Goal: Task Accomplishment & Management: Manage account settings

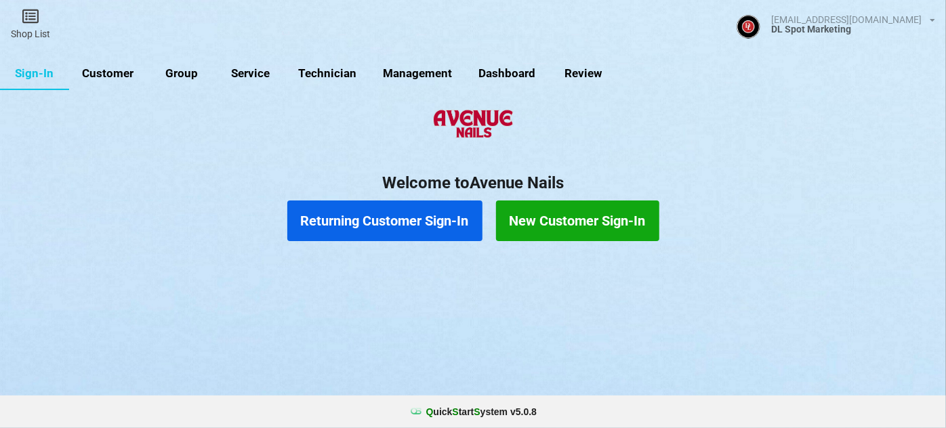
click at [109, 71] on link "Customer" at bounding box center [108, 74] width 78 height 33
select select "25"
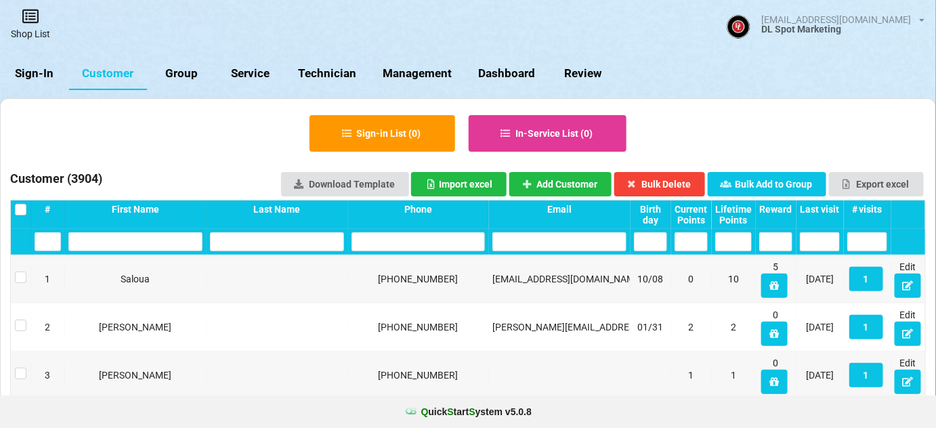
click at [37, 32] on link "Shop List" at bounding box center [30, 24] width 61 height 48
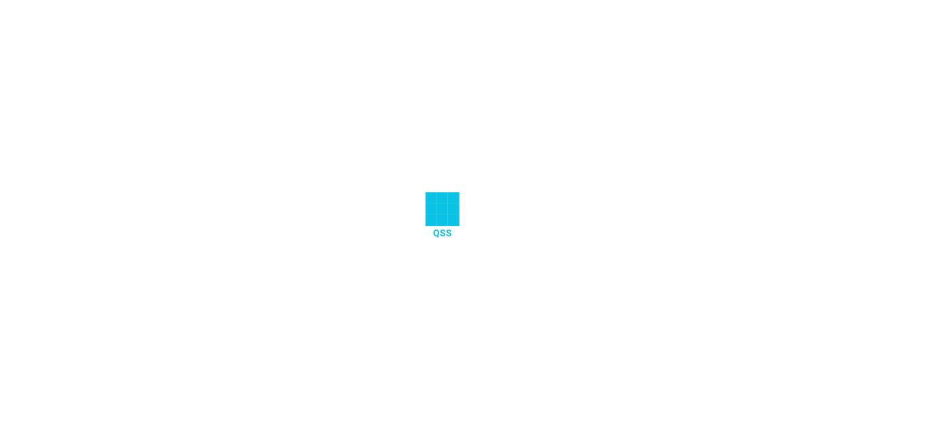
select select "25"
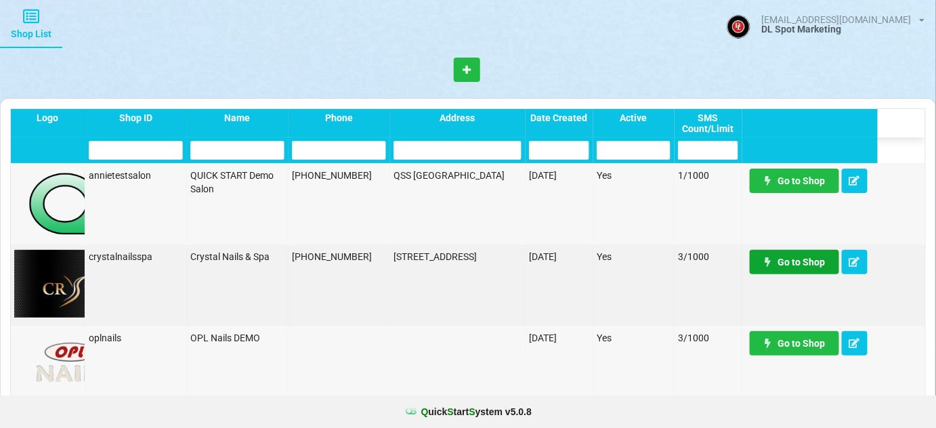
click at [796, 265] on link "Go to Shop" at bounding box center [794, 262] width 89 height 24
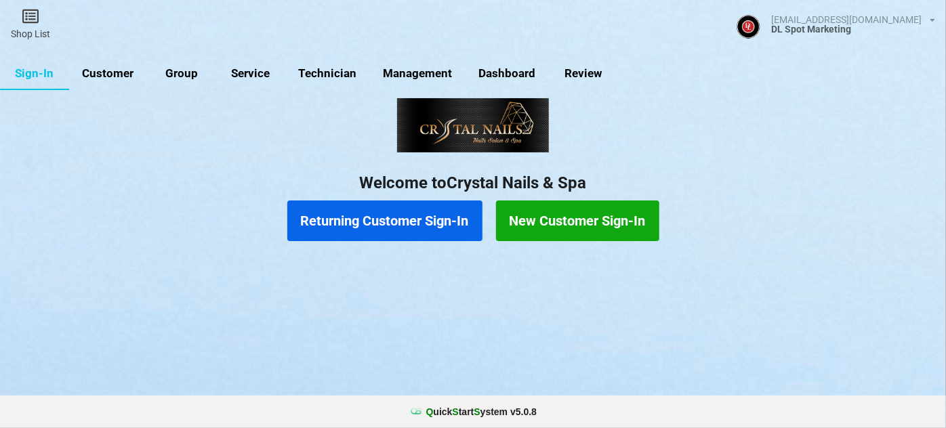
click at [123, 77] on link "Customer" at bounding box center [108, 74] width 78 height 33
select select "25"
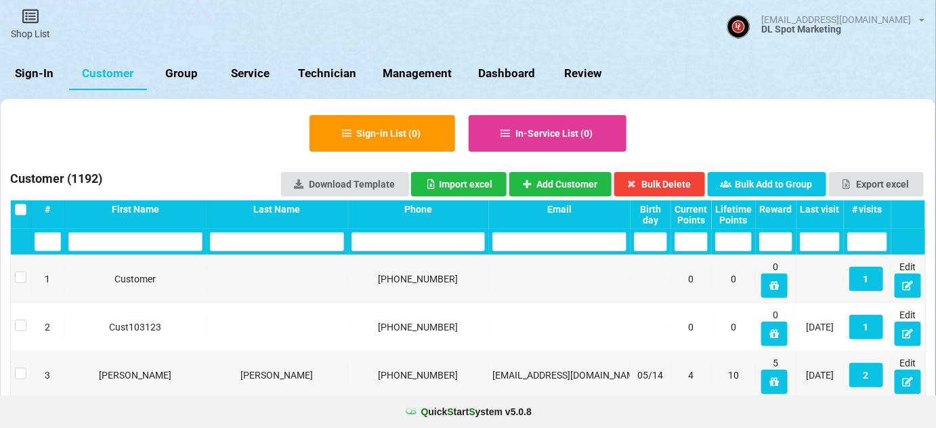
click at [448, 239] on input "text" at bounding box center [419, 241] width 134 height 19
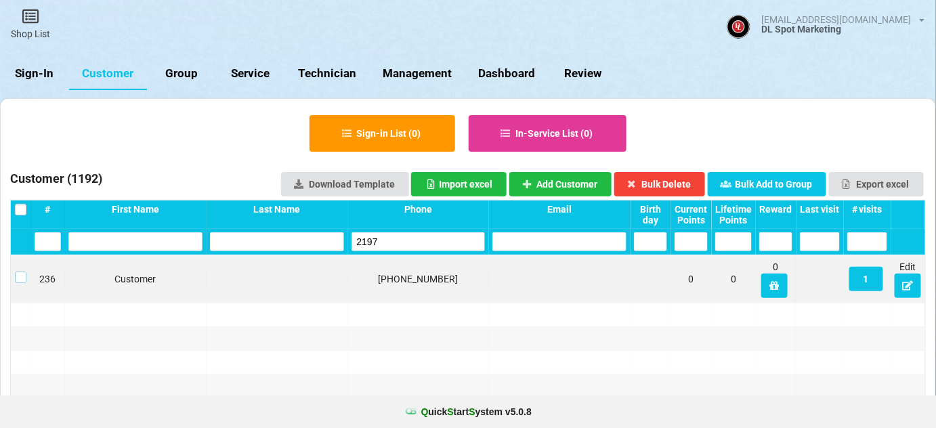
click at [22, 272] on label at bounding box center [21, 272] width 12 height 0
click at [667, 180] on button "Bulk Delete" at bounding box center [660, 184] width 91 height 24
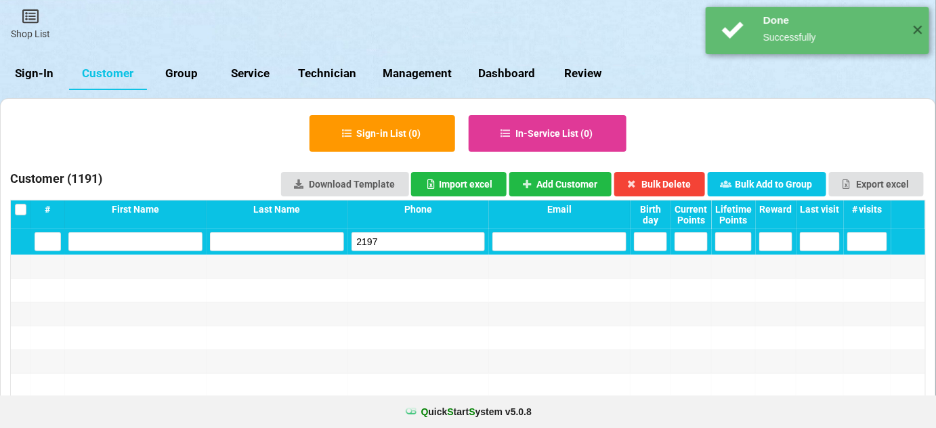
click at [417, 245] on input "2197" at bounding box center [419, 241] width 134 height 19
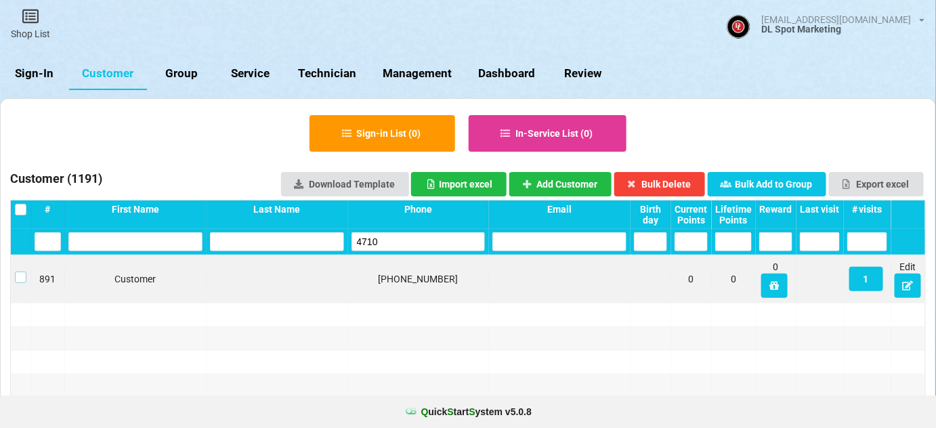
click at [20, 272] on label at bounding box center [21, 272] width 12 height 0
click at [663, 179] on button "Bulk Delete" at bounding box center [660, 184] width 91 height 24
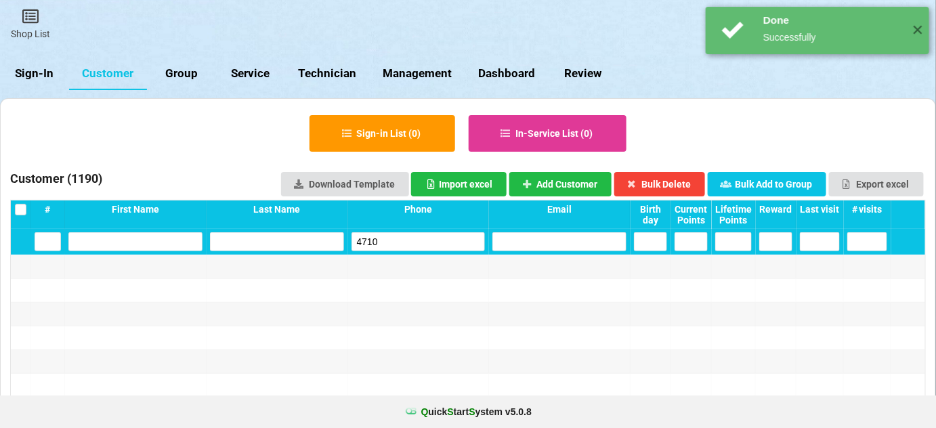
click at [412, 239] on input "4710" at bounding box center [419, 241] width 134 height 19
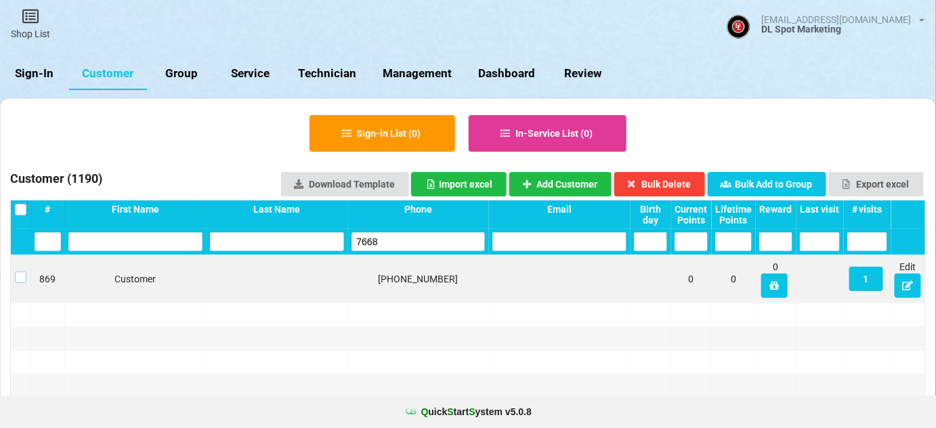
click at [15, 272] on label at bounding box center [21, 272] width 12 height 0
click at [678, 182] on button "Bulk Delete" at bounding box center [660, 184] width 91 height 24
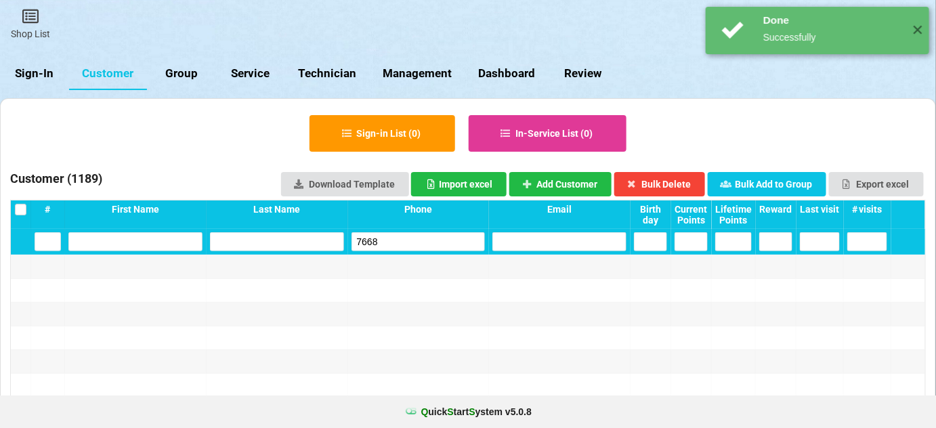
click at [410, 235] on input "7668" at bounding box center [419, 241] width 134 height 19
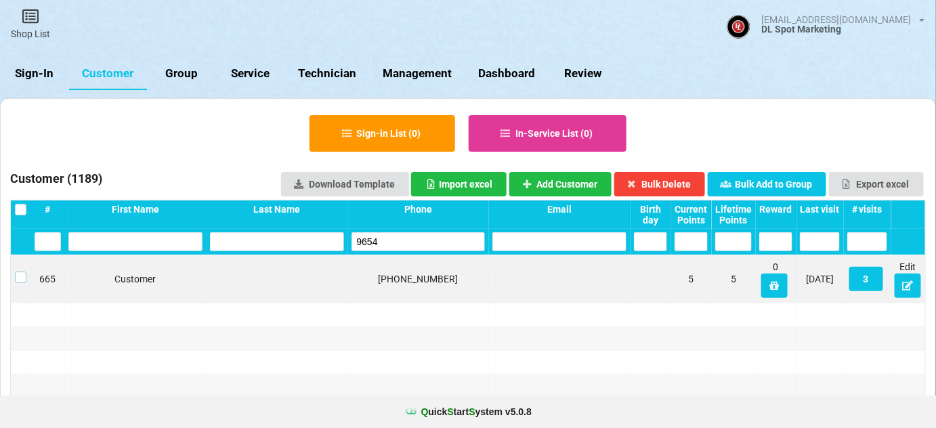
click at [16, 272] on label at bounding box center [21, 272] width 12 height 0
click at [664, 179] on button "Bulk Delete" at bounding box center [660, 184] width 91 height 24
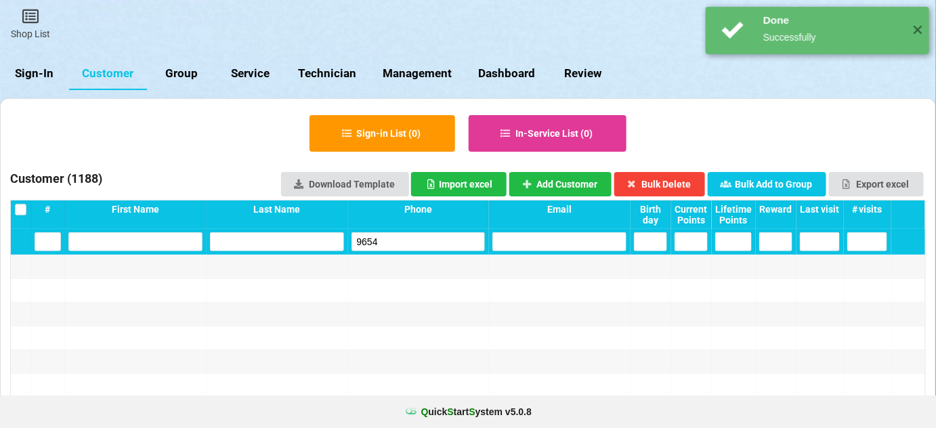
click at [391, 236] on input "9654" at bounding box center [419, 241] width 134 height 19
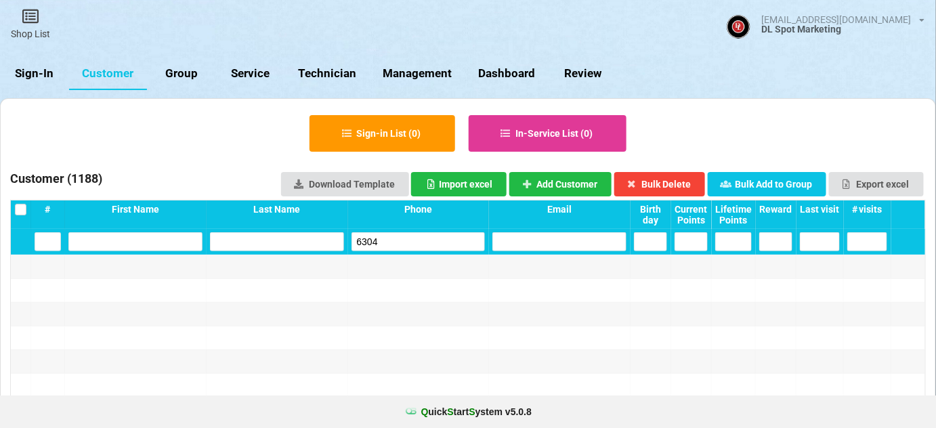
click at [397, 245] on input "6304" at bounding box center [419, 241] width 134 height 19
type input "5283"
click at [43, 73] on link "Sign-In" at bounding box center [34, 74] width 69 height 33
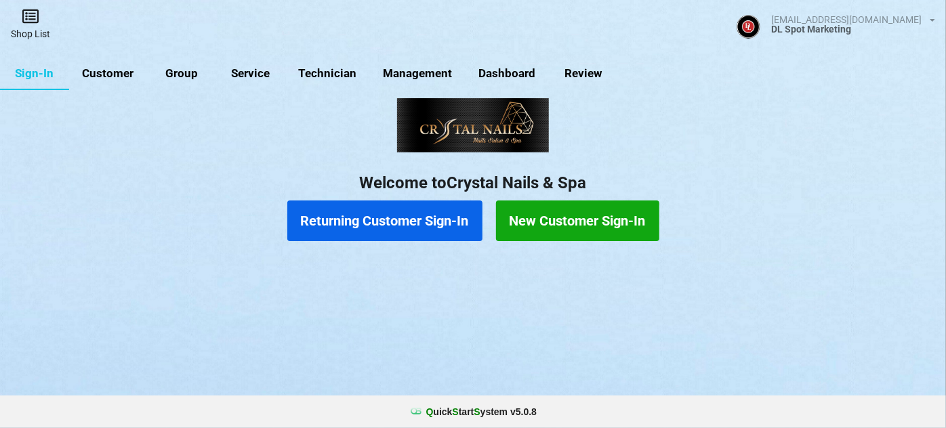
click at [38, 23] on icon at bounding box center [30, 16] width 19 height 16
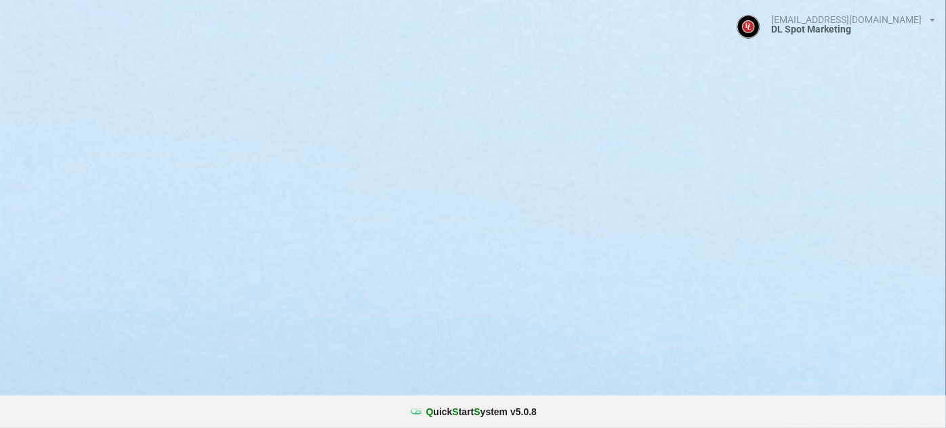
select select "25"
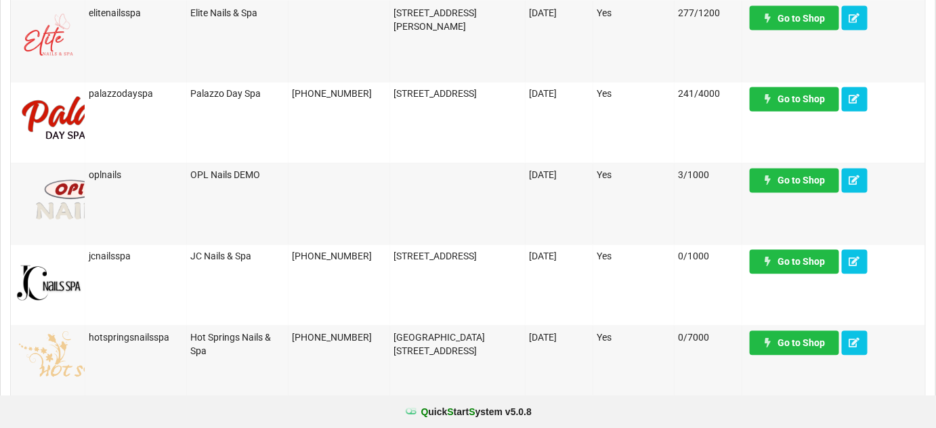
scroll to position [821, 0]
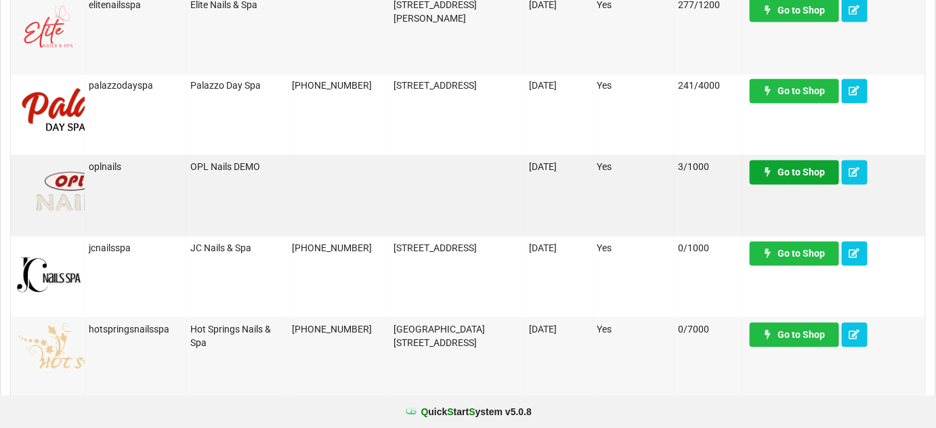
click at [812, 175] on link "Go to Shop" at bounding box center [794, 173] width 89 height 24
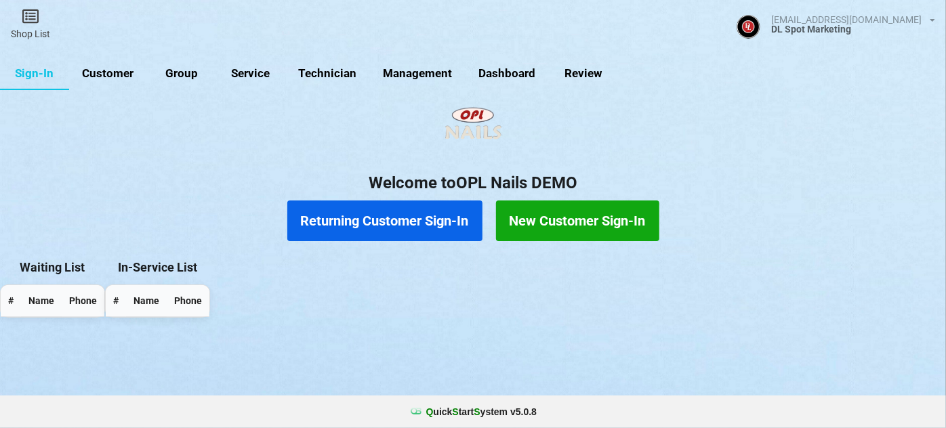
click at [118, 74] on link "Customer" at bounding box center [108, 74] width 78 height 33
select select "25"
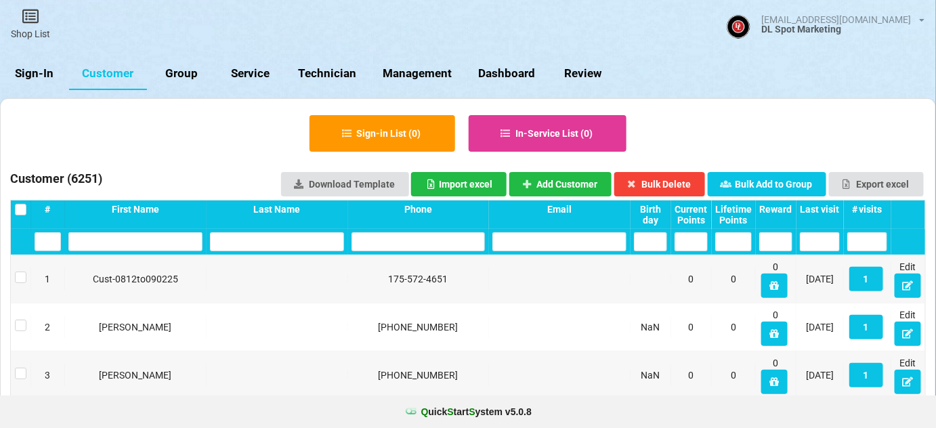
click at [396, 248] on input "text" at bounding box center [419, 241] width 134 height 19
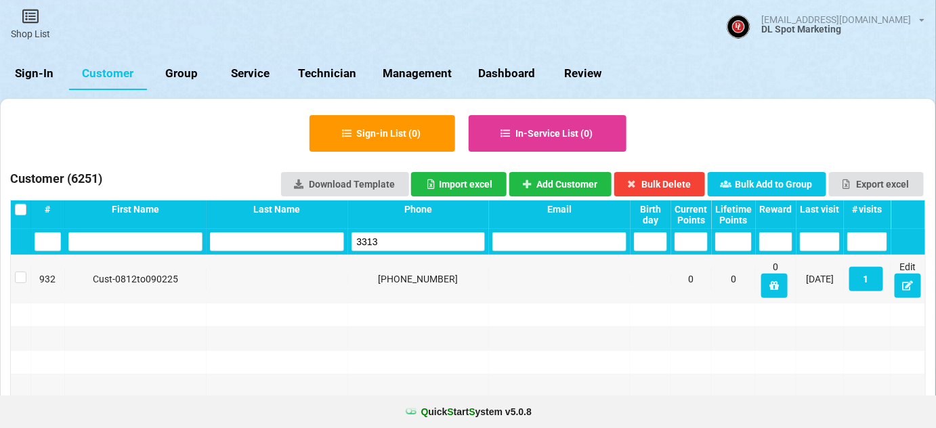
type input "3313"
click at [21, 272] on label at bounding box center [21, 272] width 12 height 0
click at [688, 187] on button "Bulk Delete" at bounding box center [660, 184] width 91 height 24
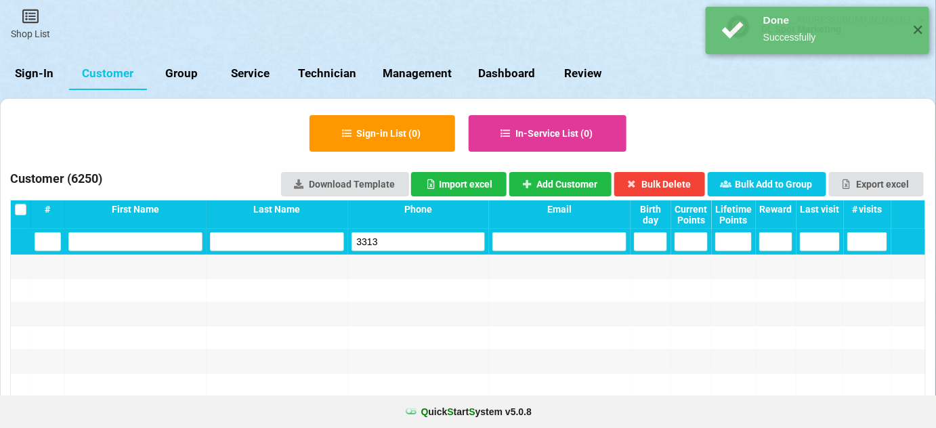
click at [386, 240] on input "3313" at bounding box center [419, 241] width 134 height 19
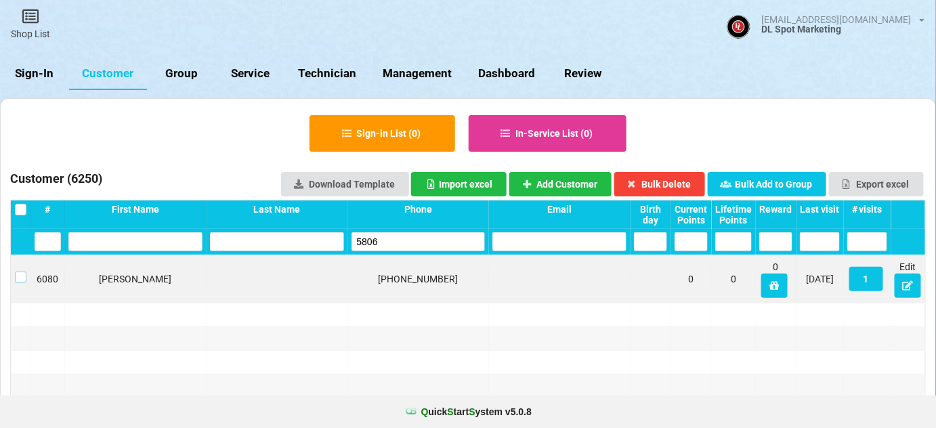
drag, startPoint x: 21, startPoint y: 276, endPoint x: 148, endPoint y: 253, distance: 128.7
click at [22, 272] on label at bounding box center [21, 272] width 12 height 0
click at [672, 184] on button "Bulk Delete" at bounding box center [660, 184] width 91 height 24
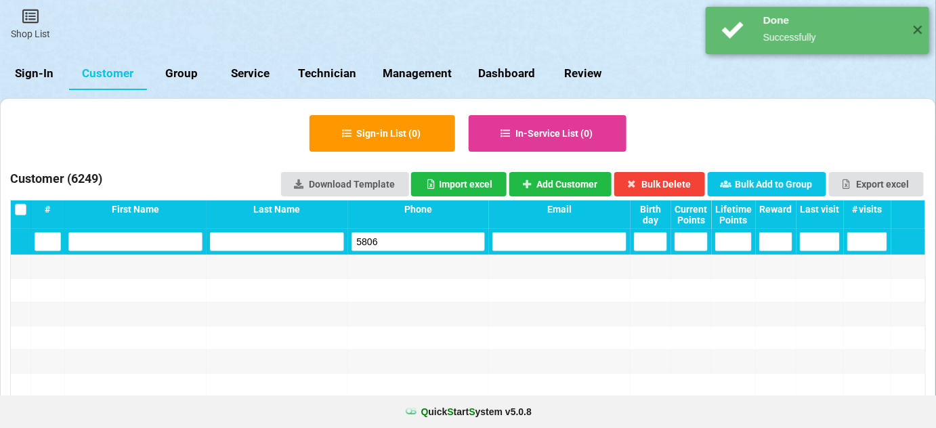
click at [386, 243] on input "5806" at bounding box center [419, 241] width 134 height 19
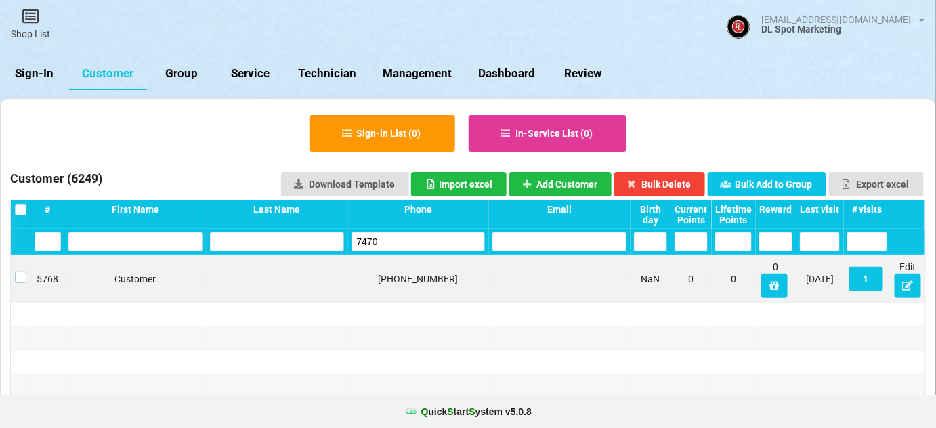
click at [15, 272] on label at bounding box center [21, 272] width 12 height 0
click at [688, 178] on button "Bulk Delete" at bounding box center [660, 184] width 91 height 24
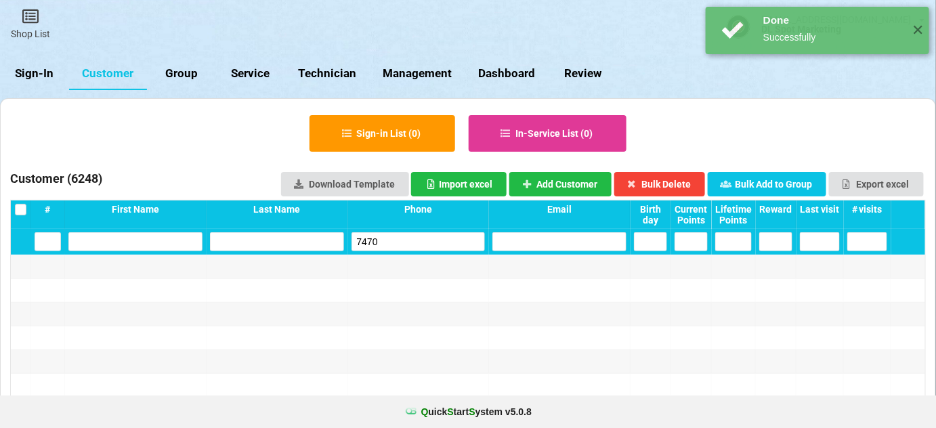
click at [407, 243] on input "7470" at bounding box center [419, 241] width 134 height 19
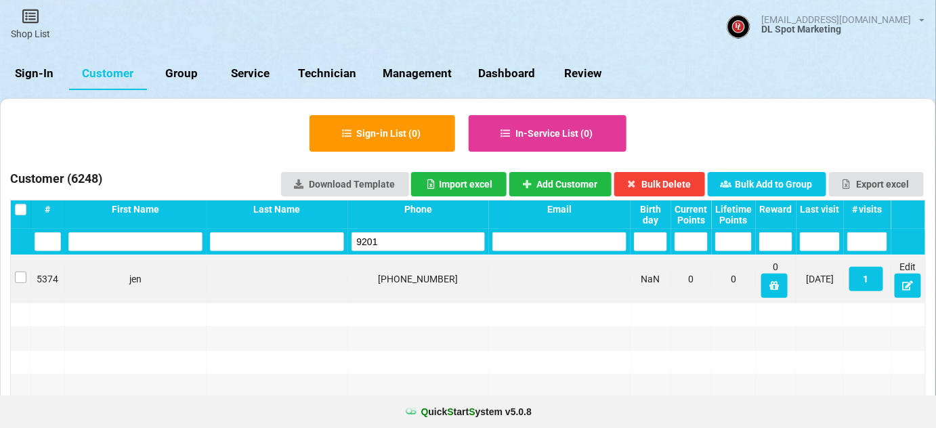
type input "9201"
click at [16, 272] on label at bounding box center [21, 272] width 12 height 0
click at [667, 179] on button "Bulk Delete" at bounding box center [660, 184] width 91 height 24
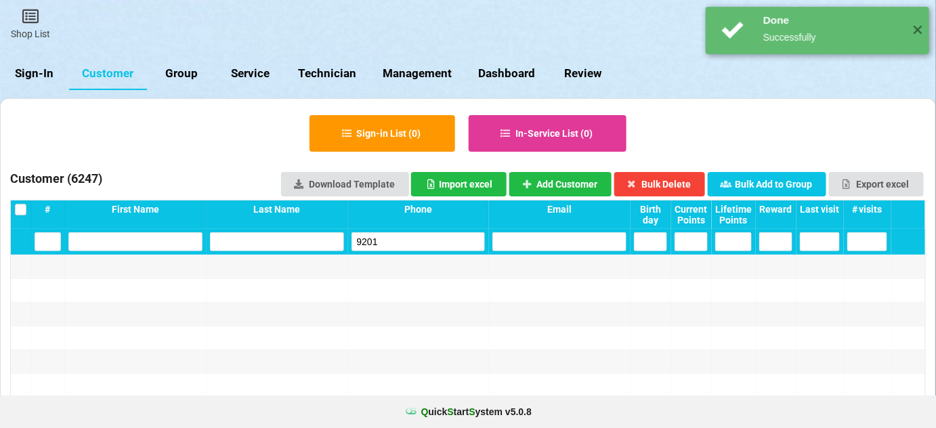
click at [407, 239] on input "9201" at bounding box center [419, 241] width 134 height 19
